Goal: Find specific page/section: Find specific page/section

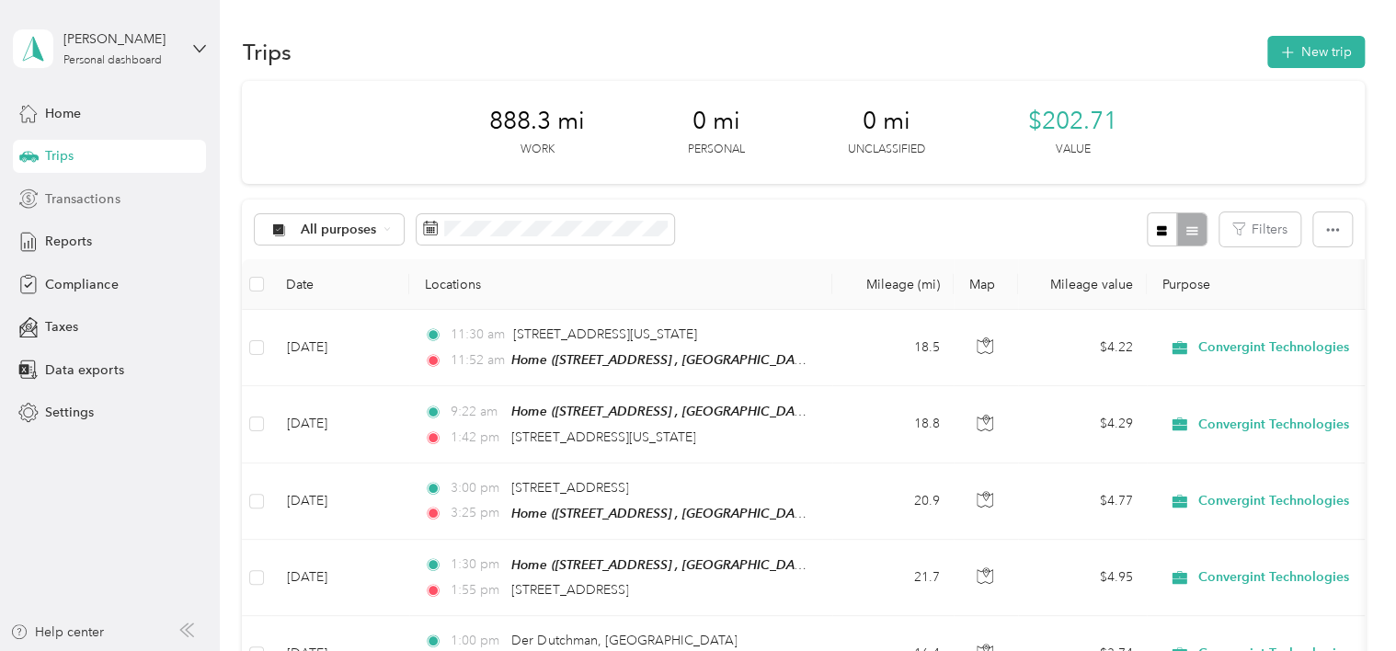
click at [92, 208] on span "Transactions" at bounding box center [82, 198] width 75 height 19
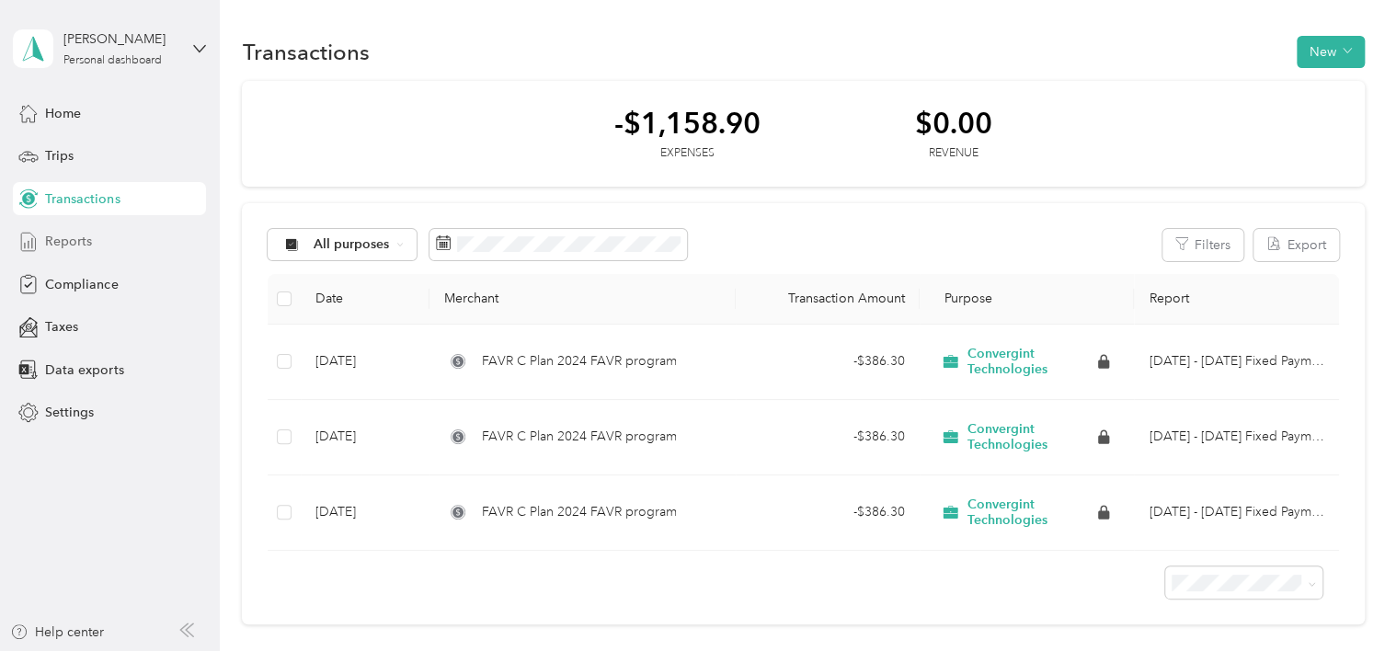
click at [74, 244] on span "Reports" at bounding box center [68, 241] width 47 height 19
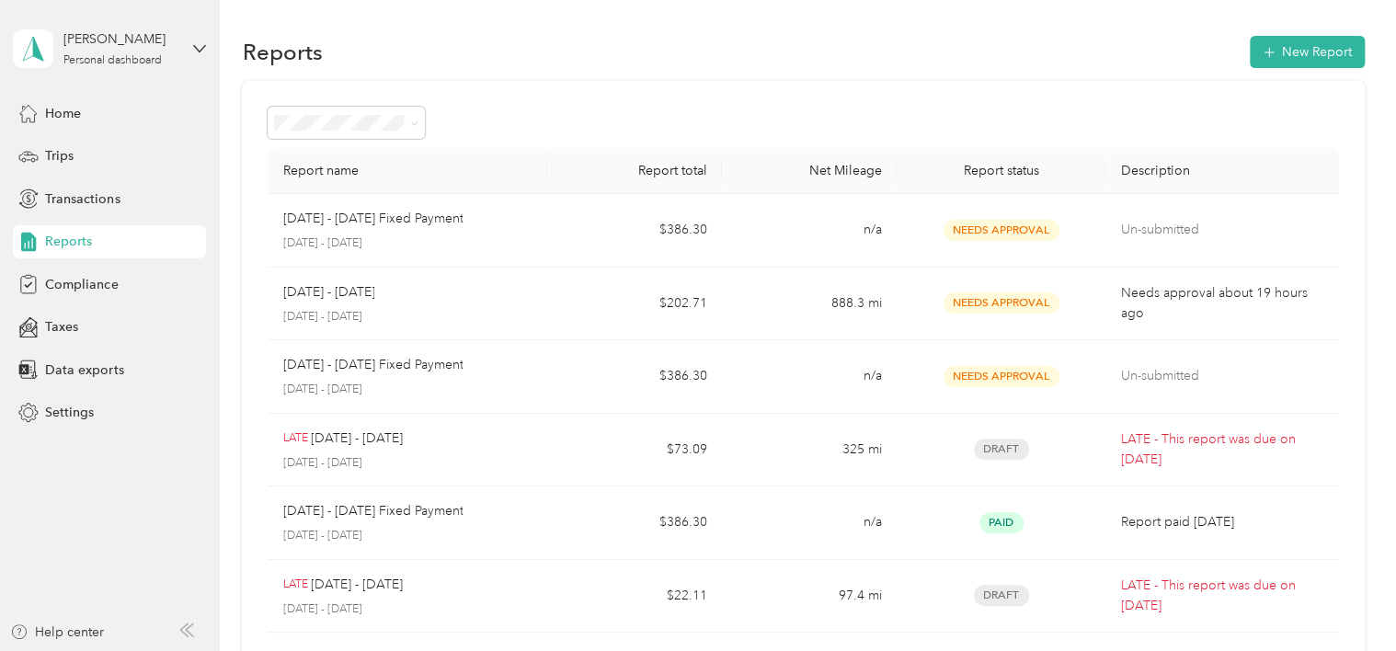
click at [1009, 42] on div "Reports New Report" at bounding box center [803, 51] width 1122 height 39
